Goal: Transaction & Acquisition: Purchase product/service

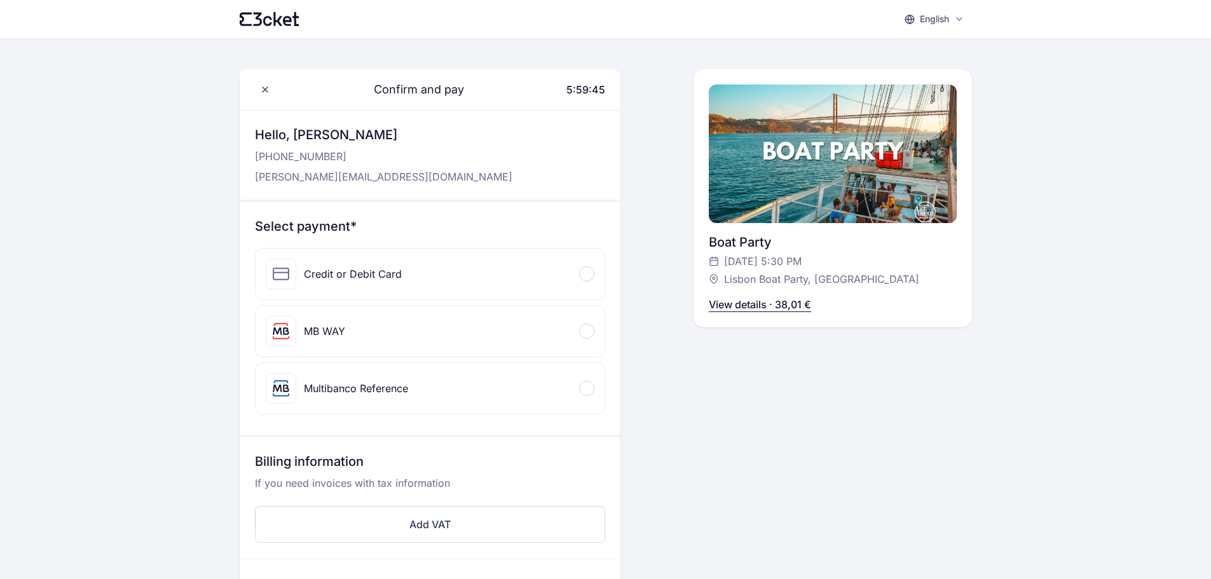
click at [467, 261] on div "Credit or Debit Card" at bounding box center [430, 274] width 349 height 51
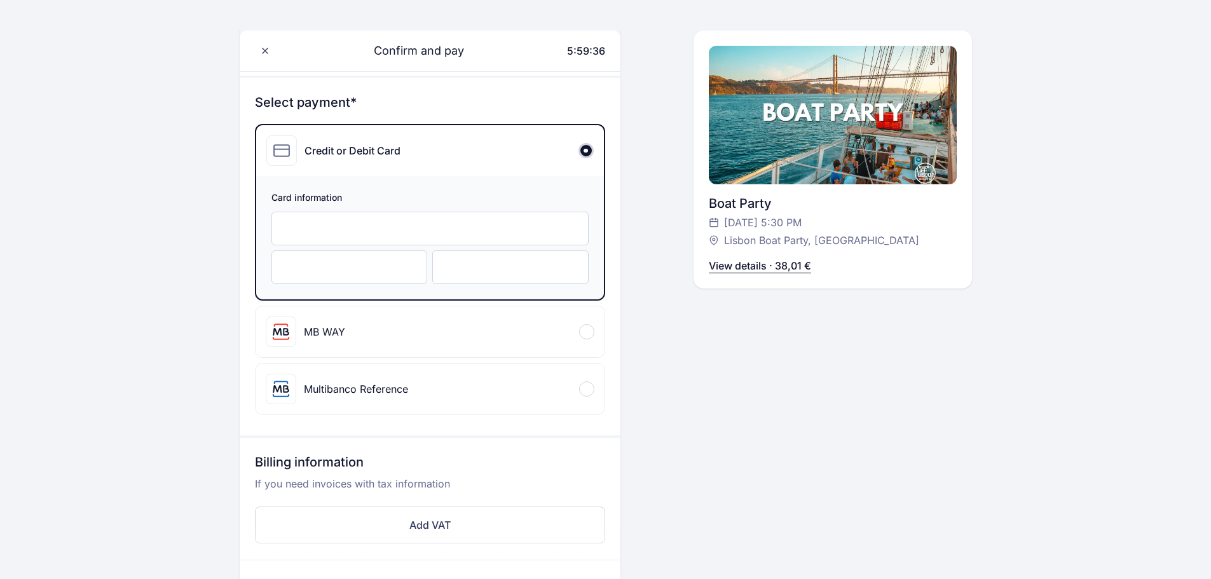
scroll to position [123, 0]
click at [163, 296] on div "English English Português Català Español Français Confirm and pay 5:58:33 Hello…" at bounding box center [605, 443] width 1211 height 1132
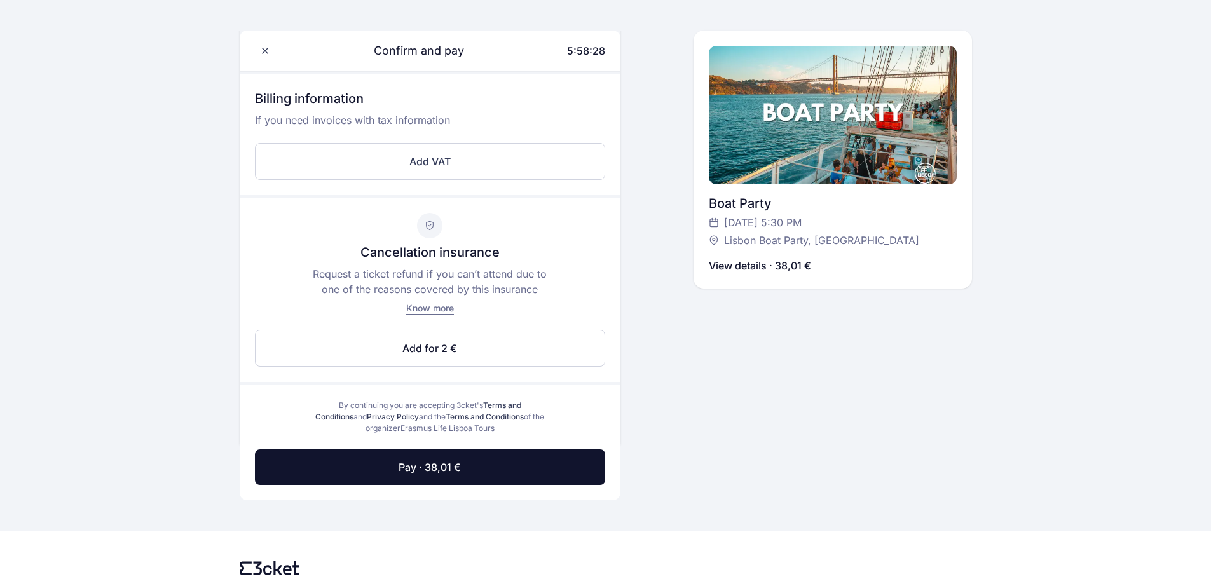
scroll to position [553, 0]
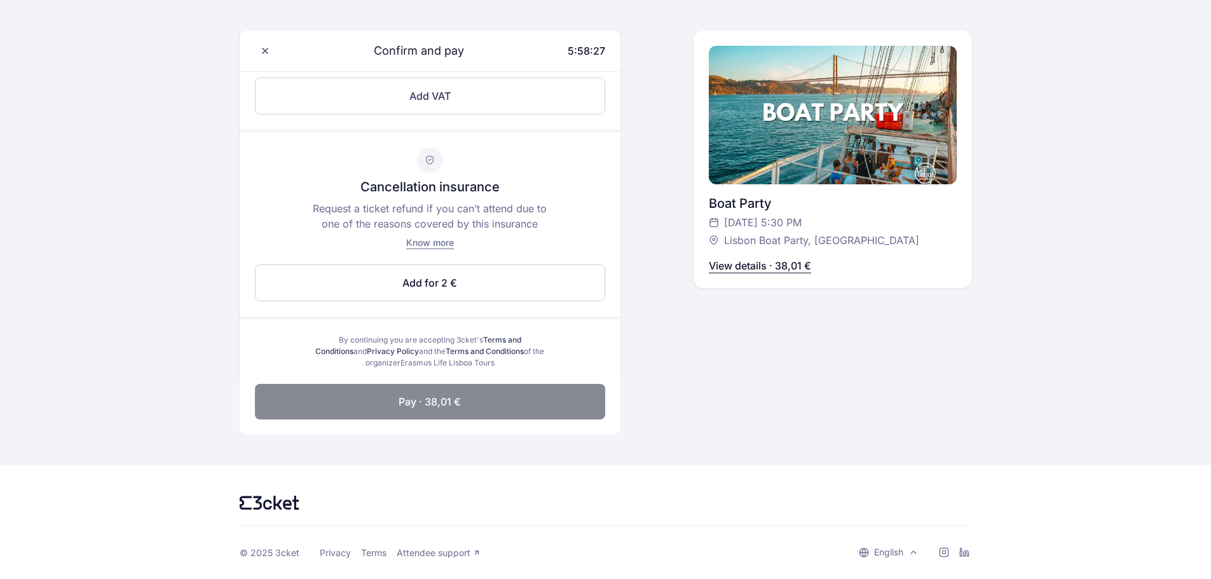
click at [383, 402] on button "Pay · 38,01 €" at bounding box center [430, 402] width 350 height 36
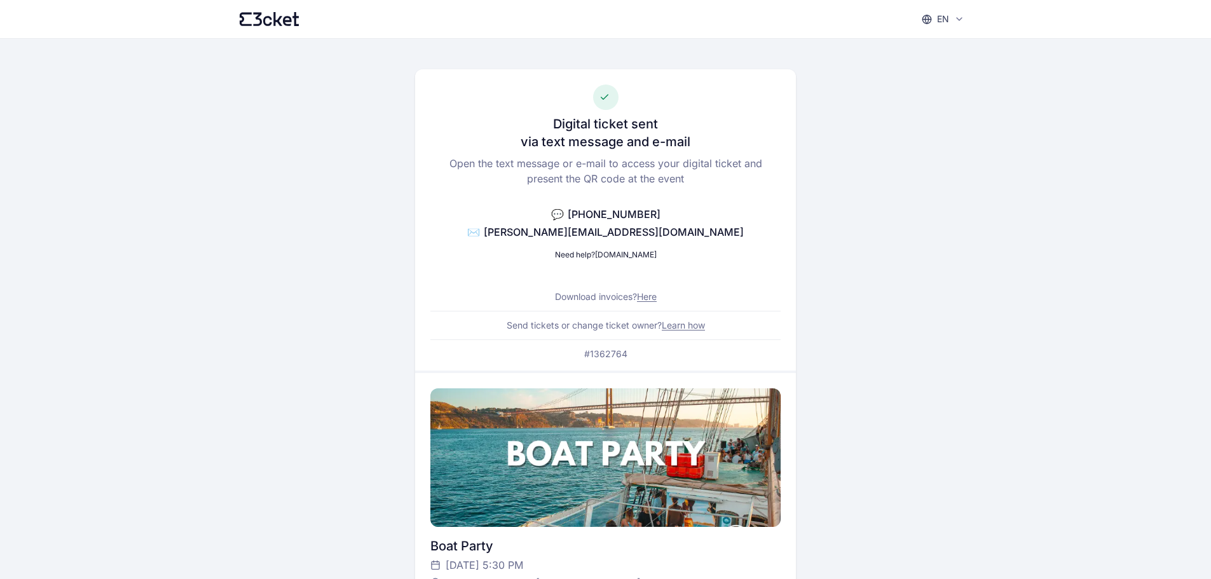
click at [674, 327] on link "Learn how" at bounding box center [683, 325] width 43 height 11
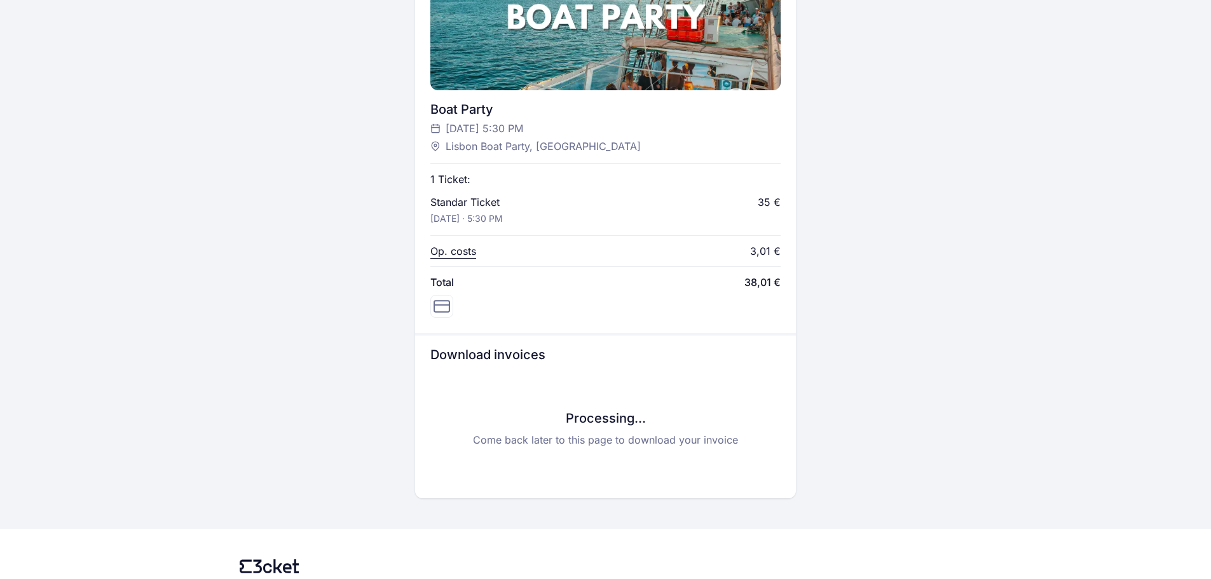
scroll to position [445, 0]
